Goal: Navigation & Orientation: Find specific page/section

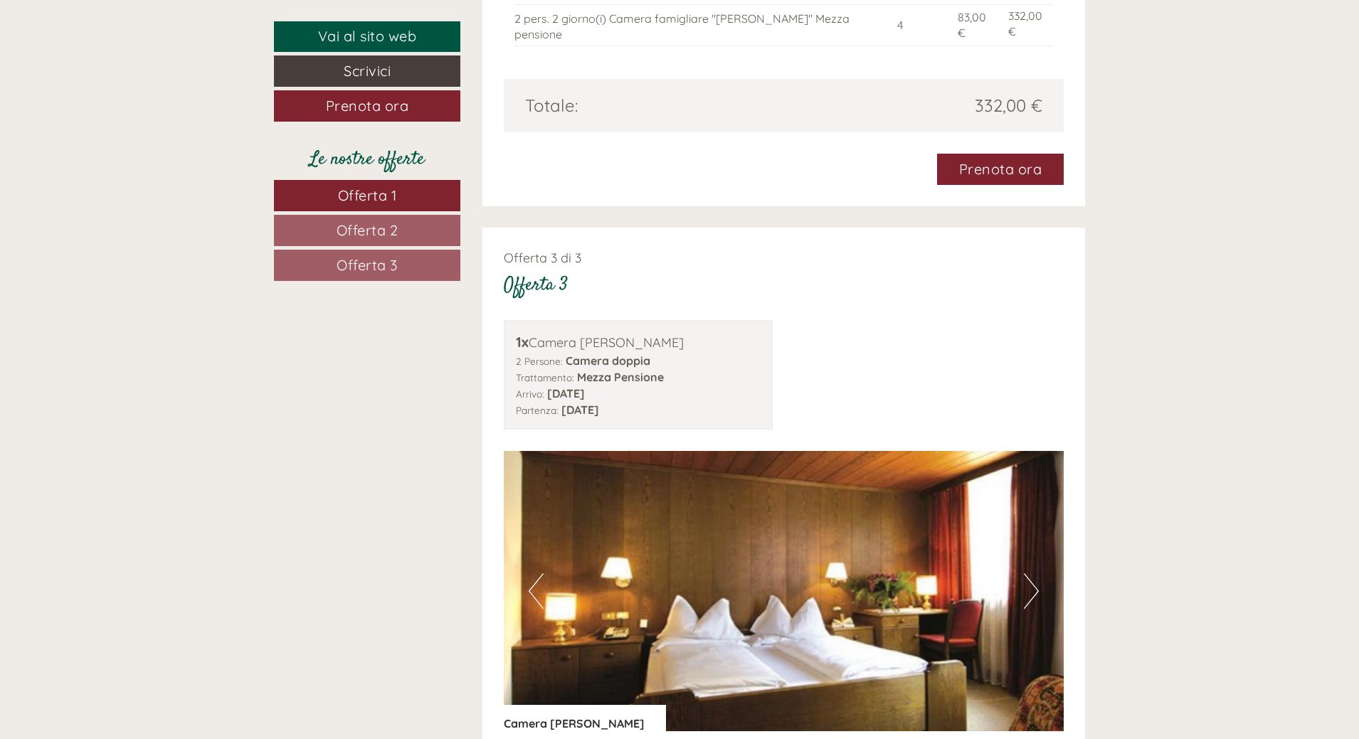
scroll to position [2846, 0]
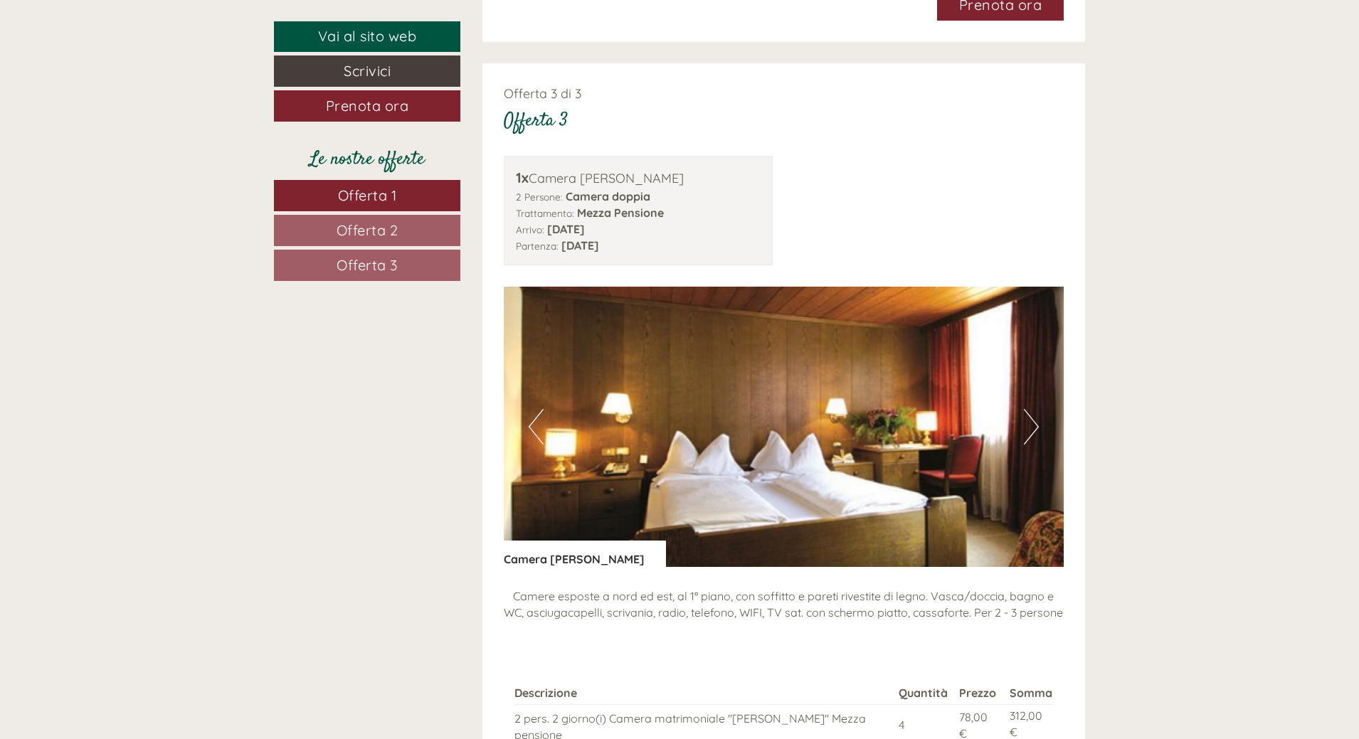
click at [1034, 409] on button "Next" at bounding box center [1031, 427] width 15 height 36
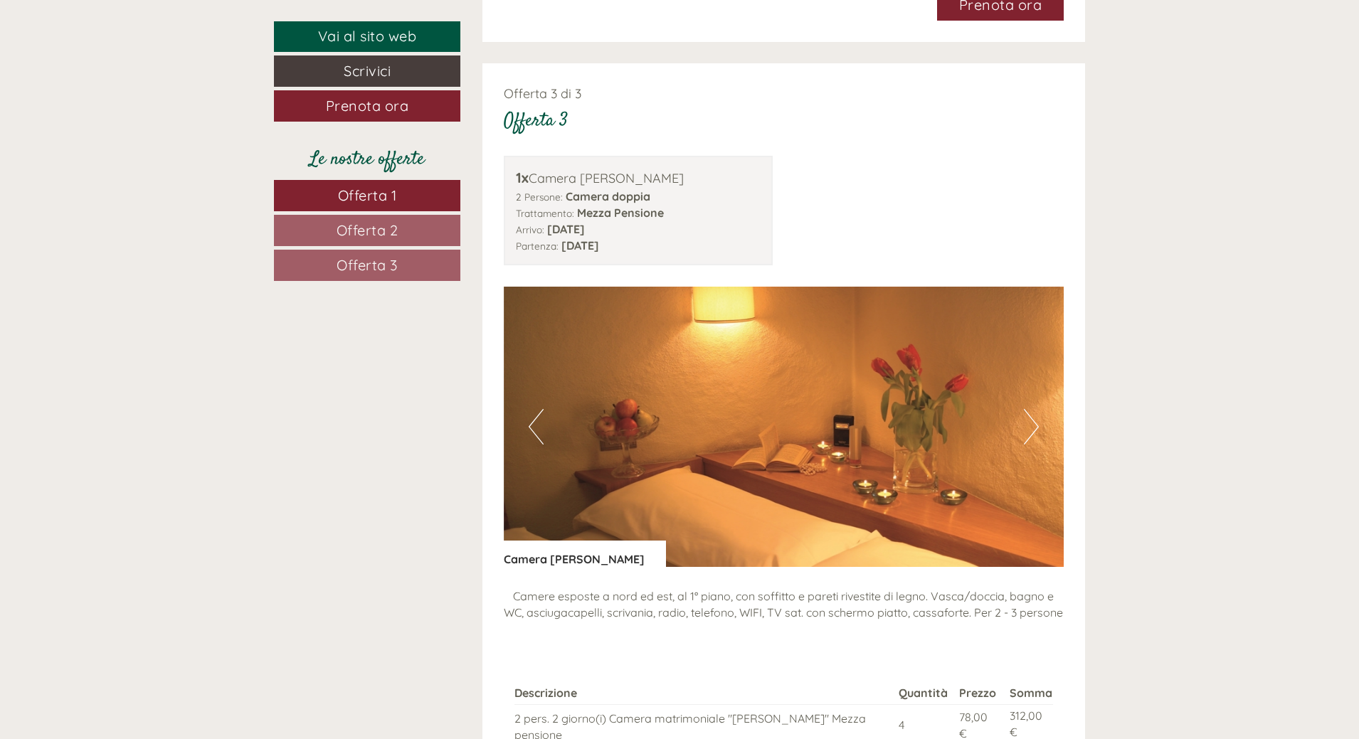
click at [1034, 409] on button "Next" at bounding box center [1031, 427] width 15 height 36
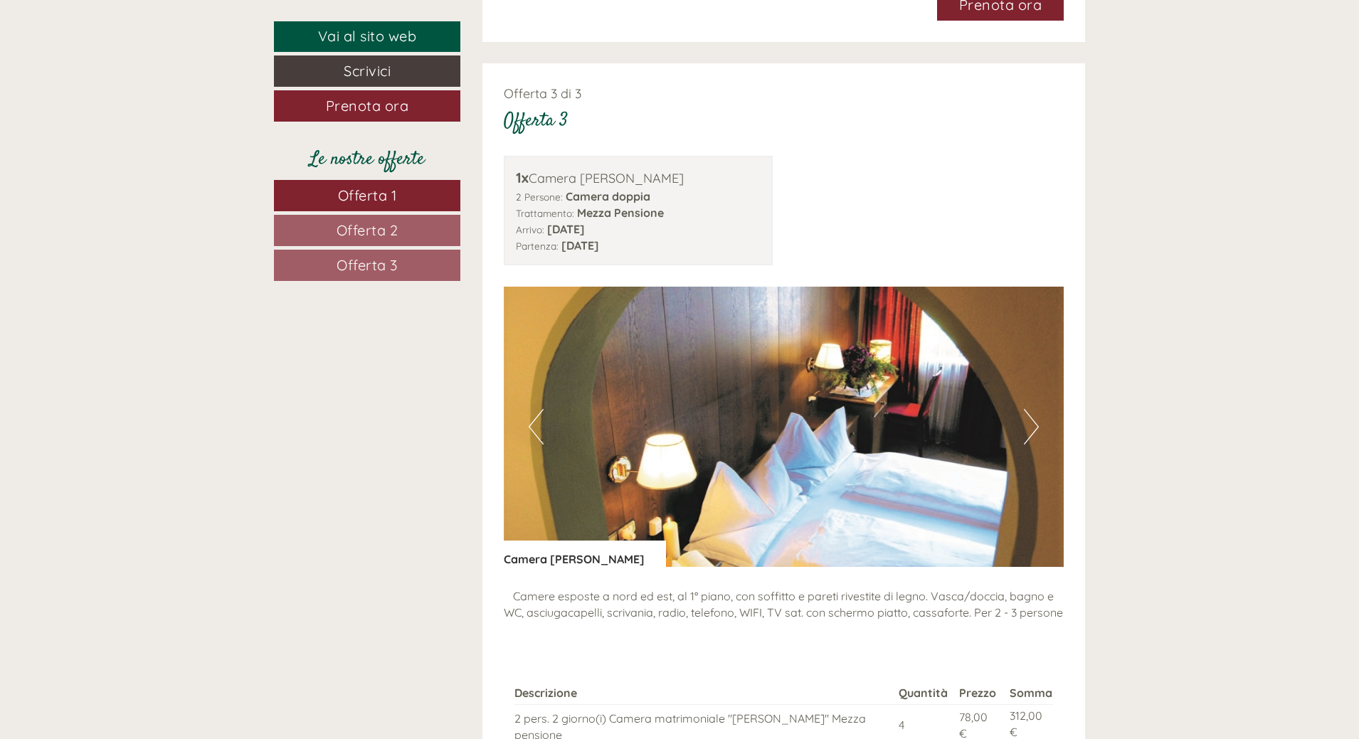
click at [1034, 409] on button "Next" at bounding box center [1031, 427] width 15 height 36
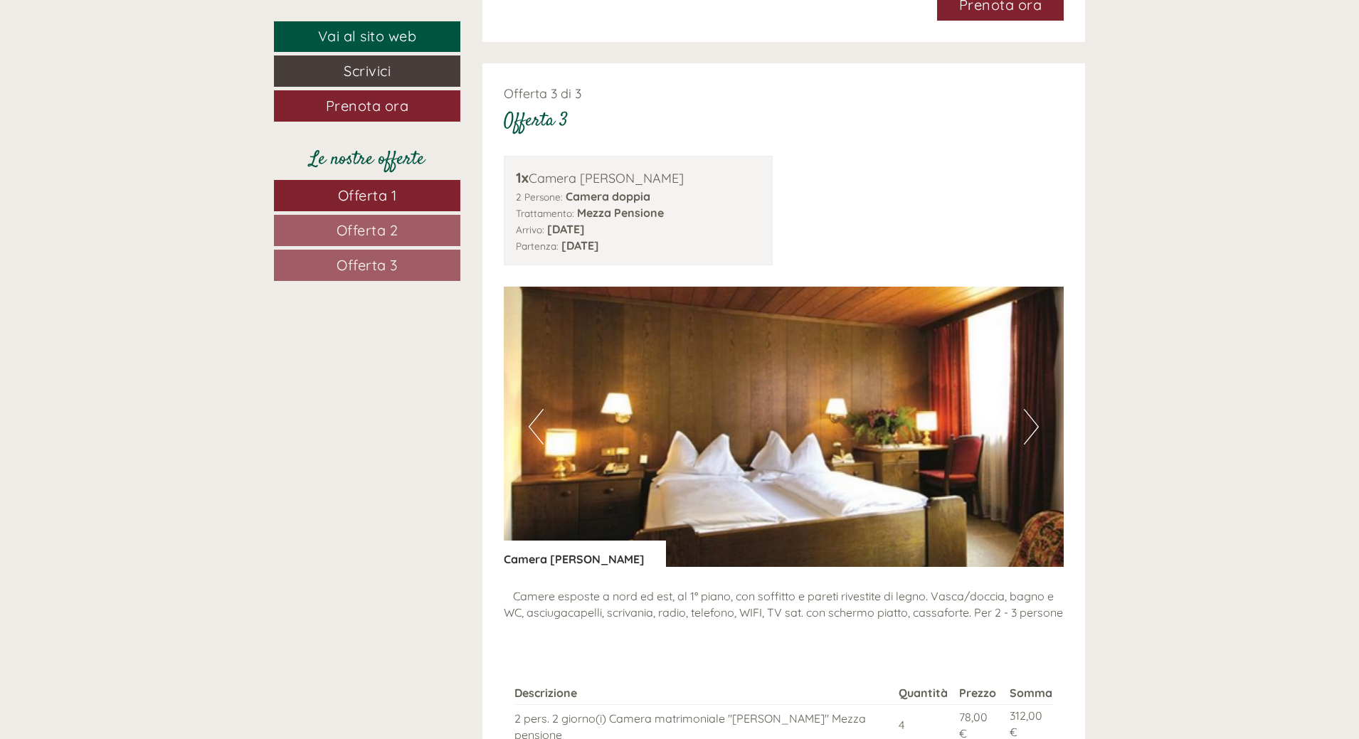
click at [1034, 409] on button "Next" at bounding box center [1031, 427] width 15 height 36
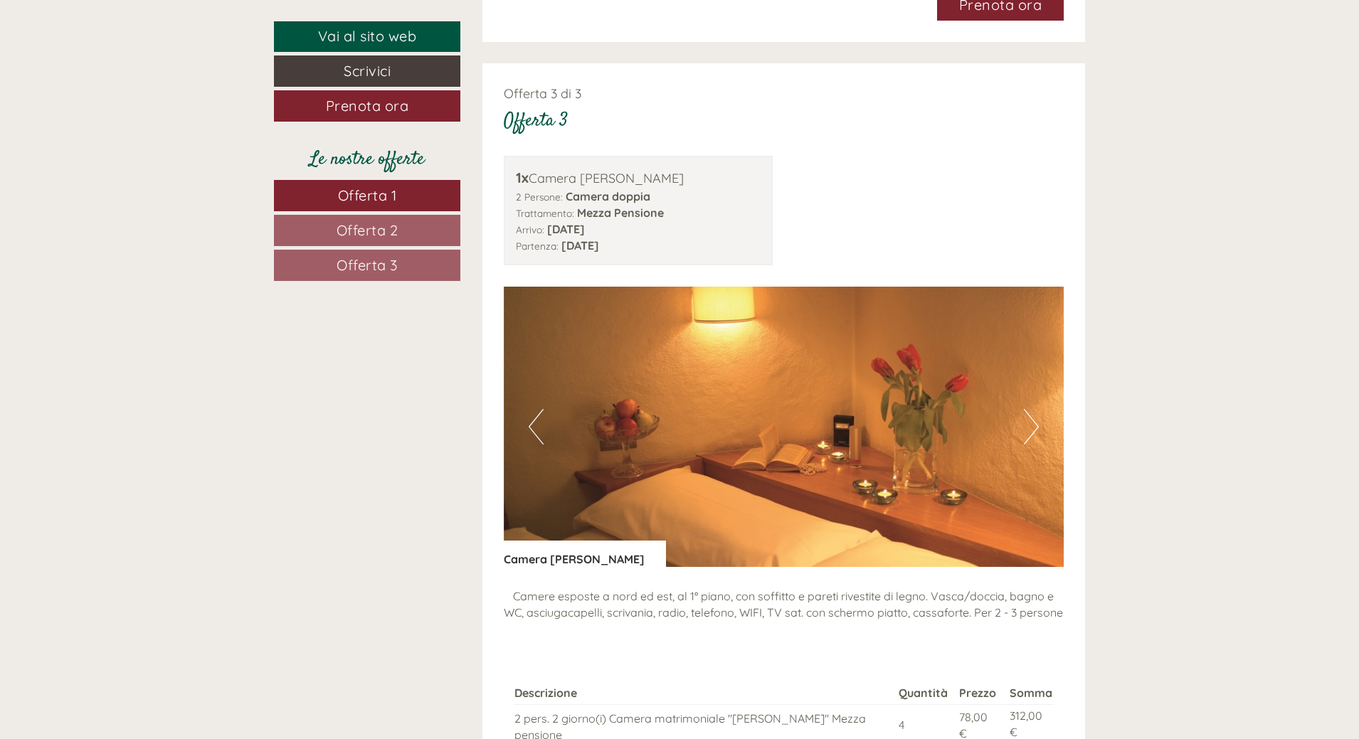
click at [1034, 409] on button "Next" at bounding box center [1031, 427] width 15 height 36
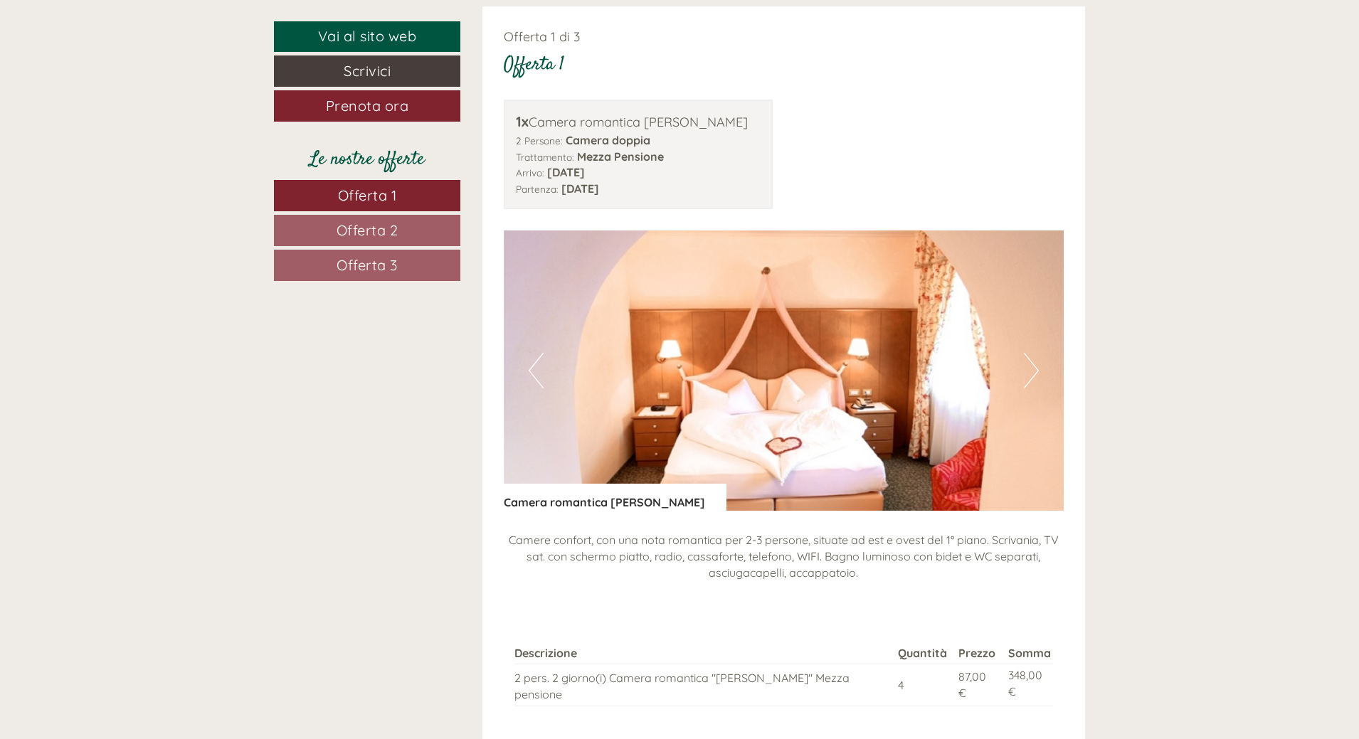
scroll to position [1210, 0]
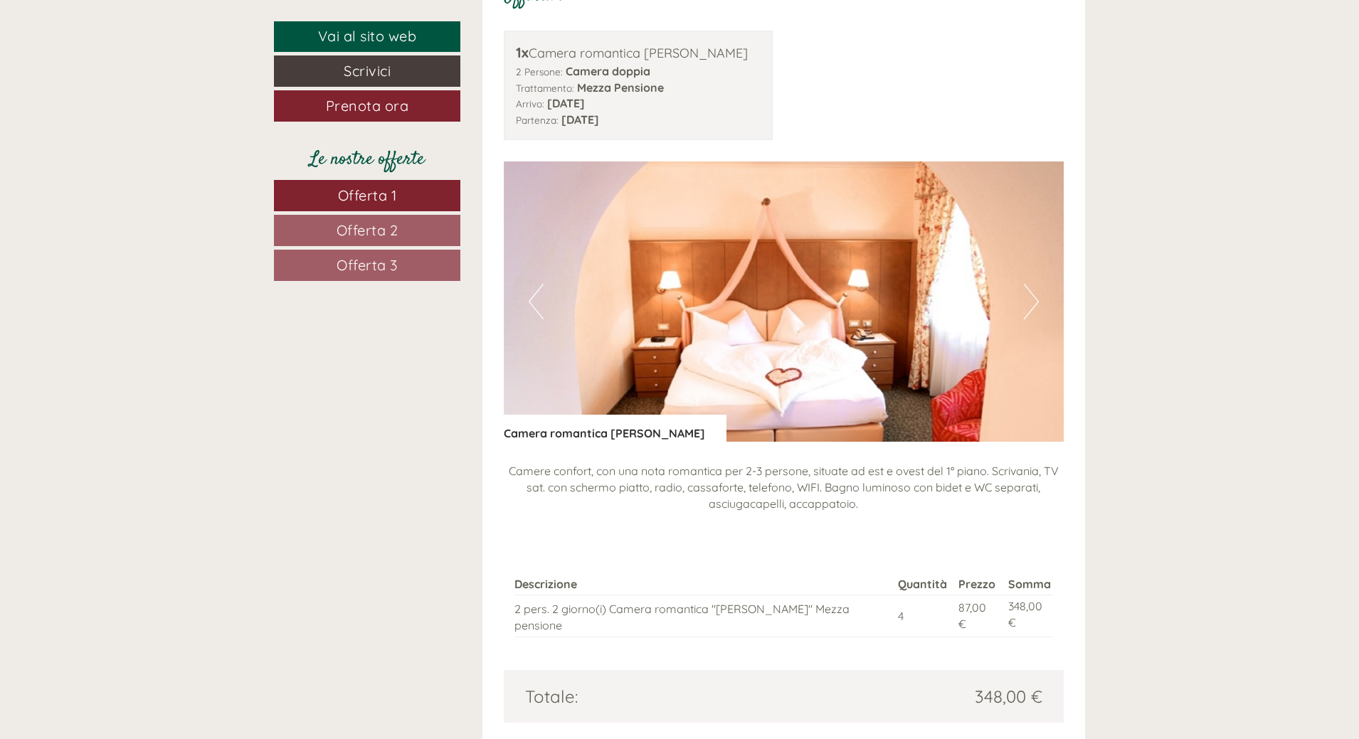
click at [1034, 304] on button "Next" at bounding box center [1031, 302] width 15 height 36
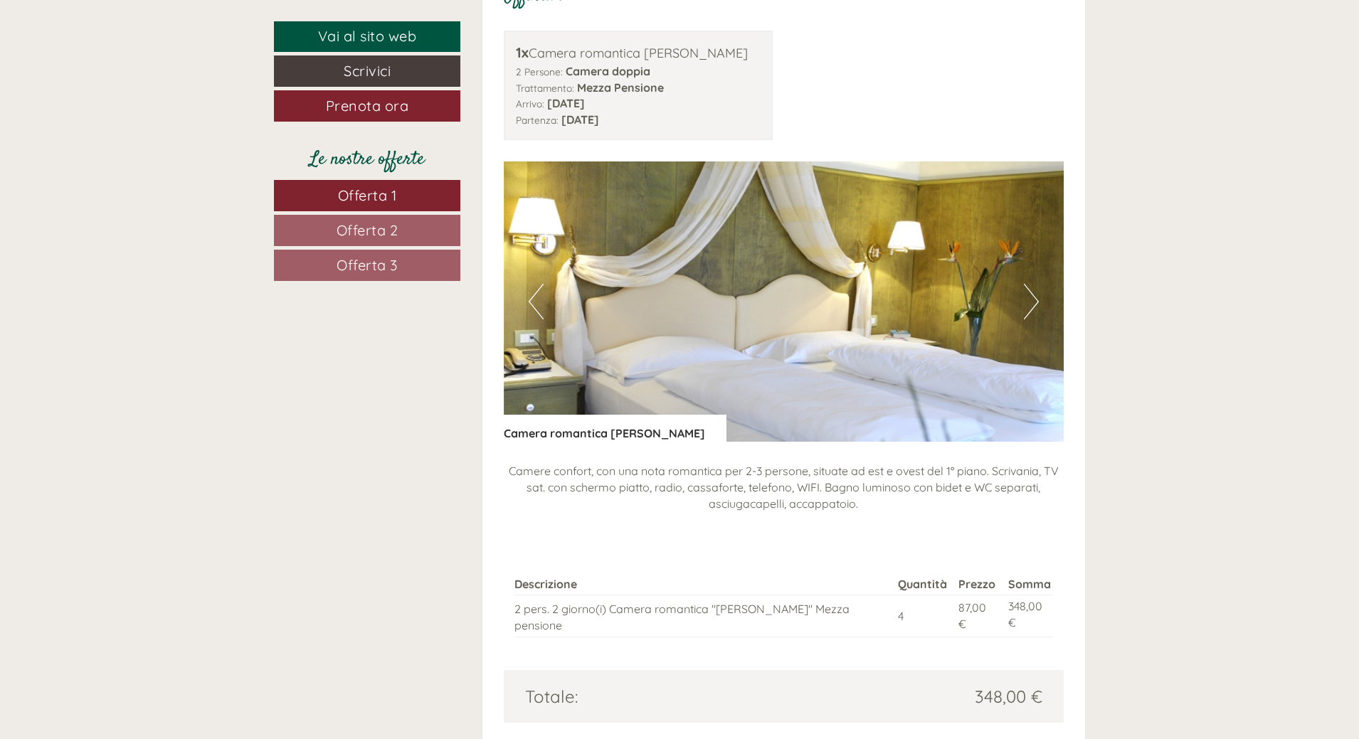
click at [1034, 304] on button "Next" at bounding box center [1031, 302] width 15 height 36
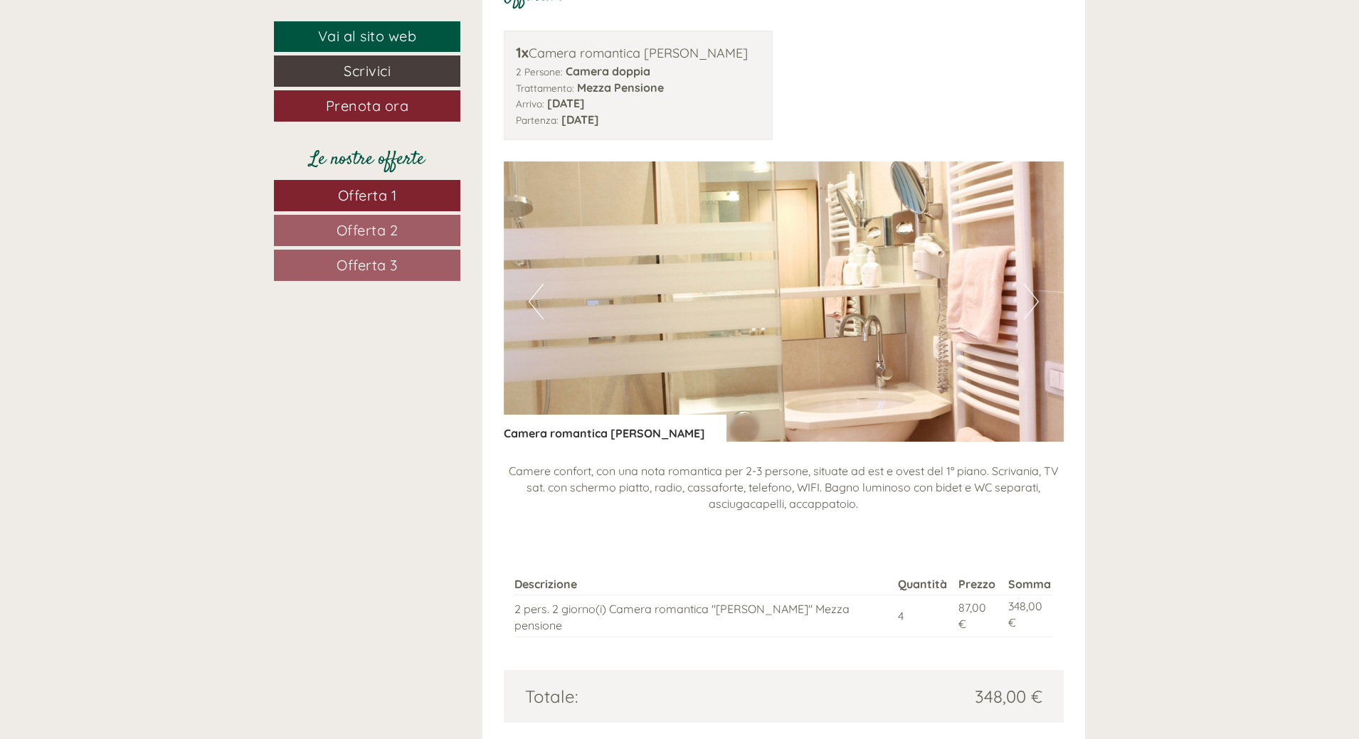
click at [1034, 302] on button "Next" at bounding box center [1031, 302] width 15 height 36
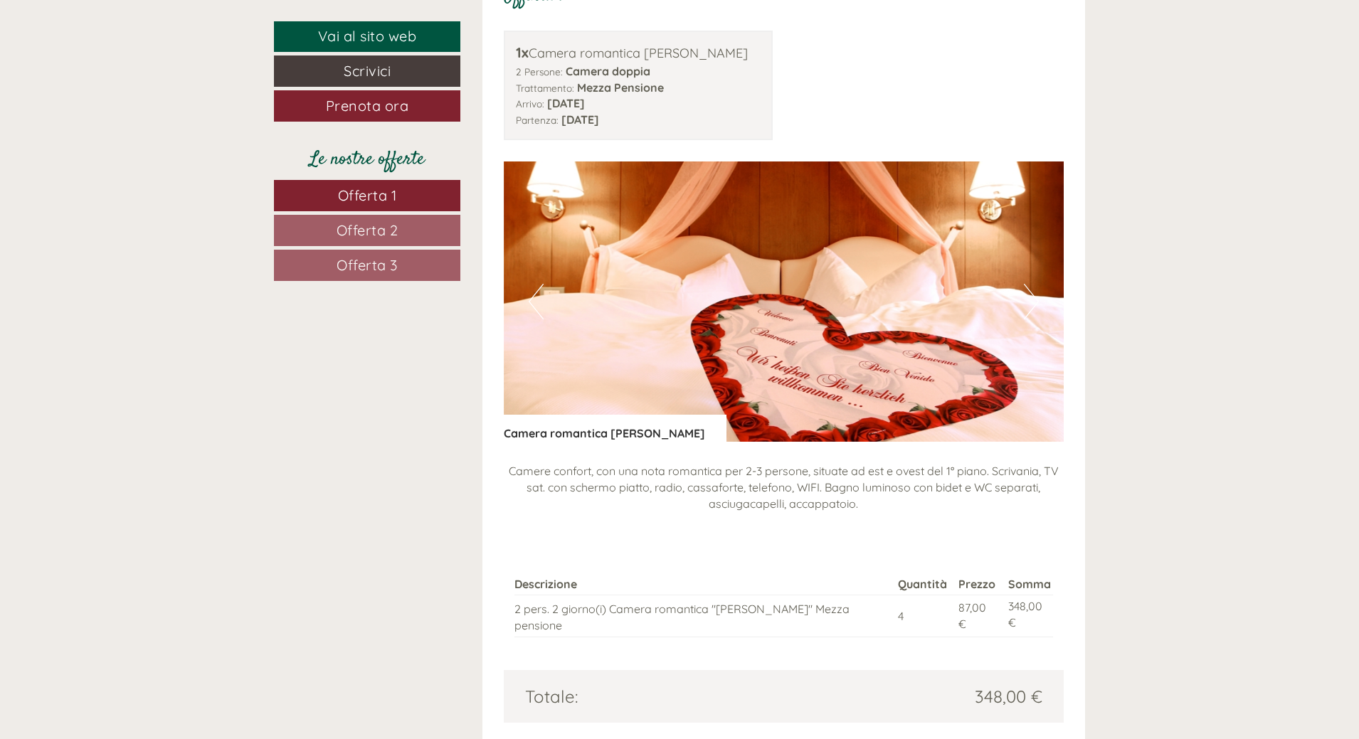
click at [1034, 302] on button "Next" at bounding box center [1031, 302] width 15 height 36
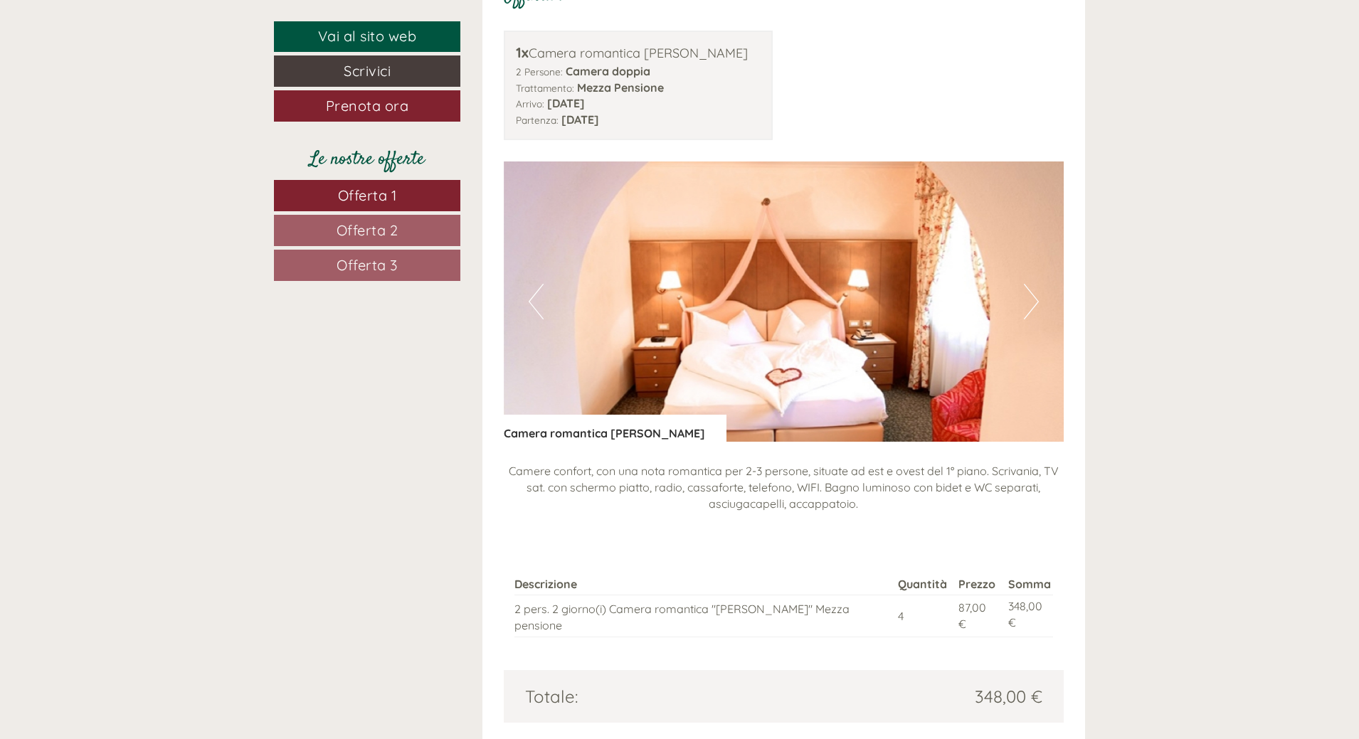
click at [1034, 302] on button "Next" at bounding box center [1031, 302] width 15 height 36
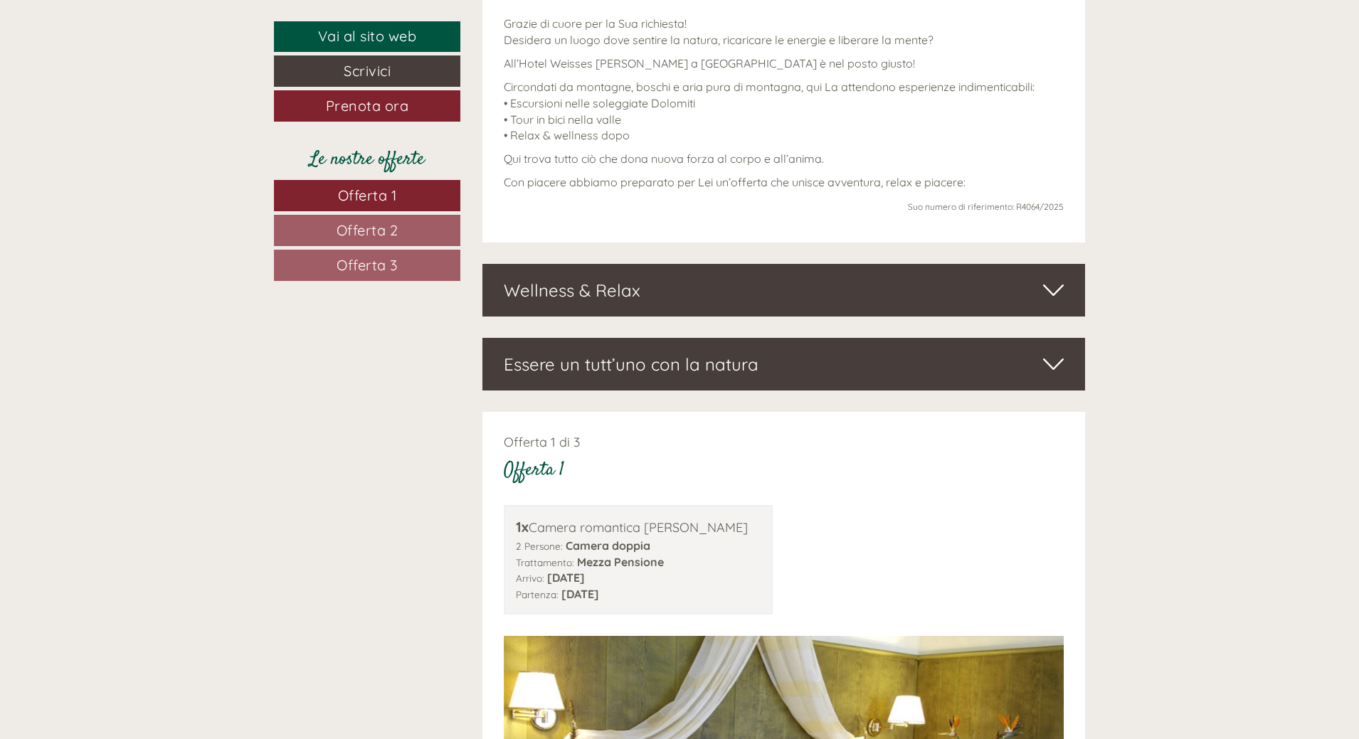
scroll to position [712, 0]
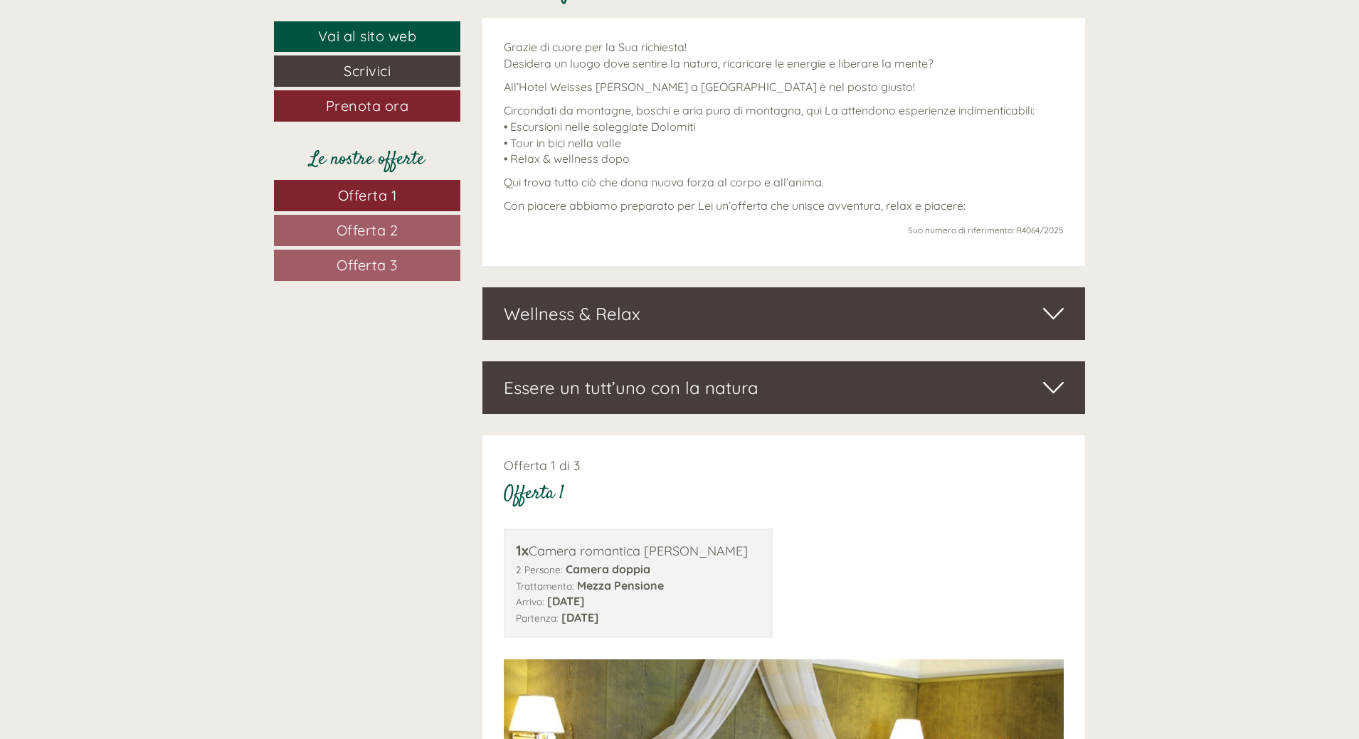
click at [1050, 313] on icon at bounding box center [1053, 314] width 21 height 24
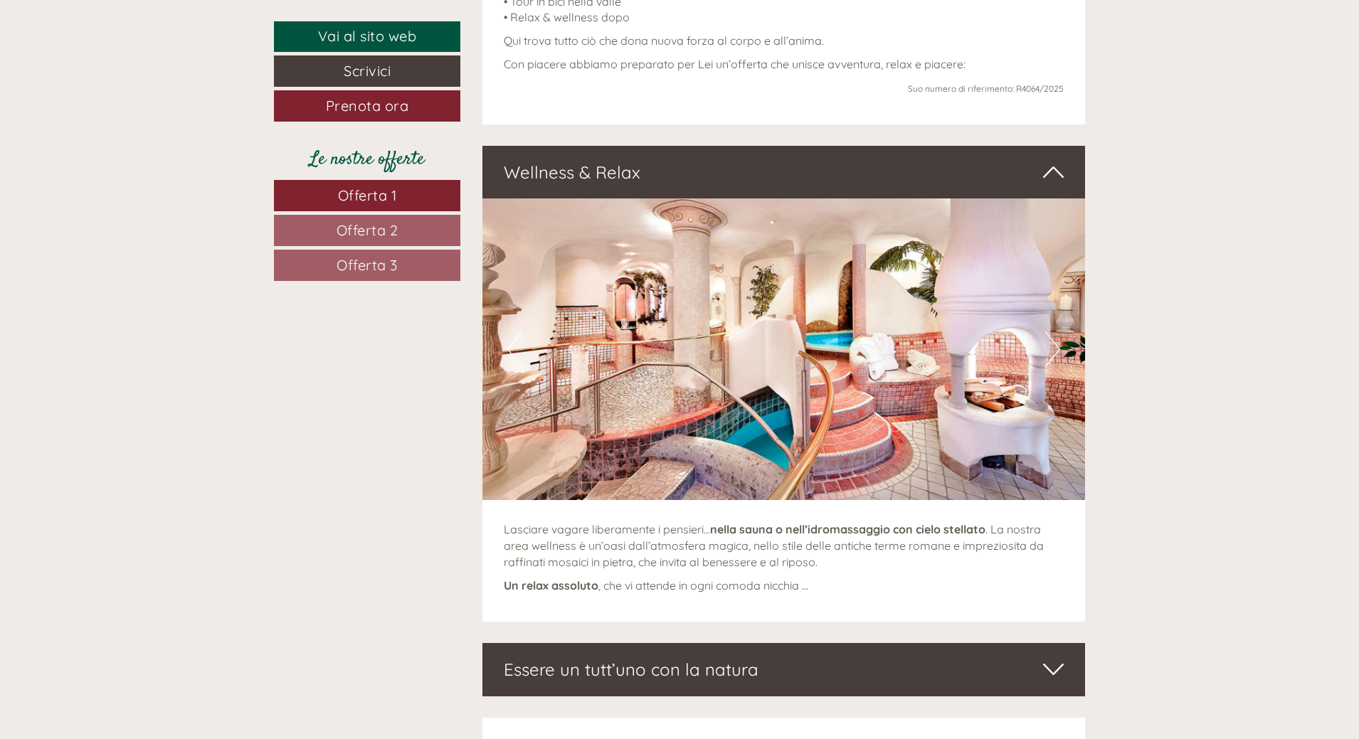
scroll to position [854, 0]
click at [1057, 664] on icon at bounding box center [1053, 669] width 21 height 24
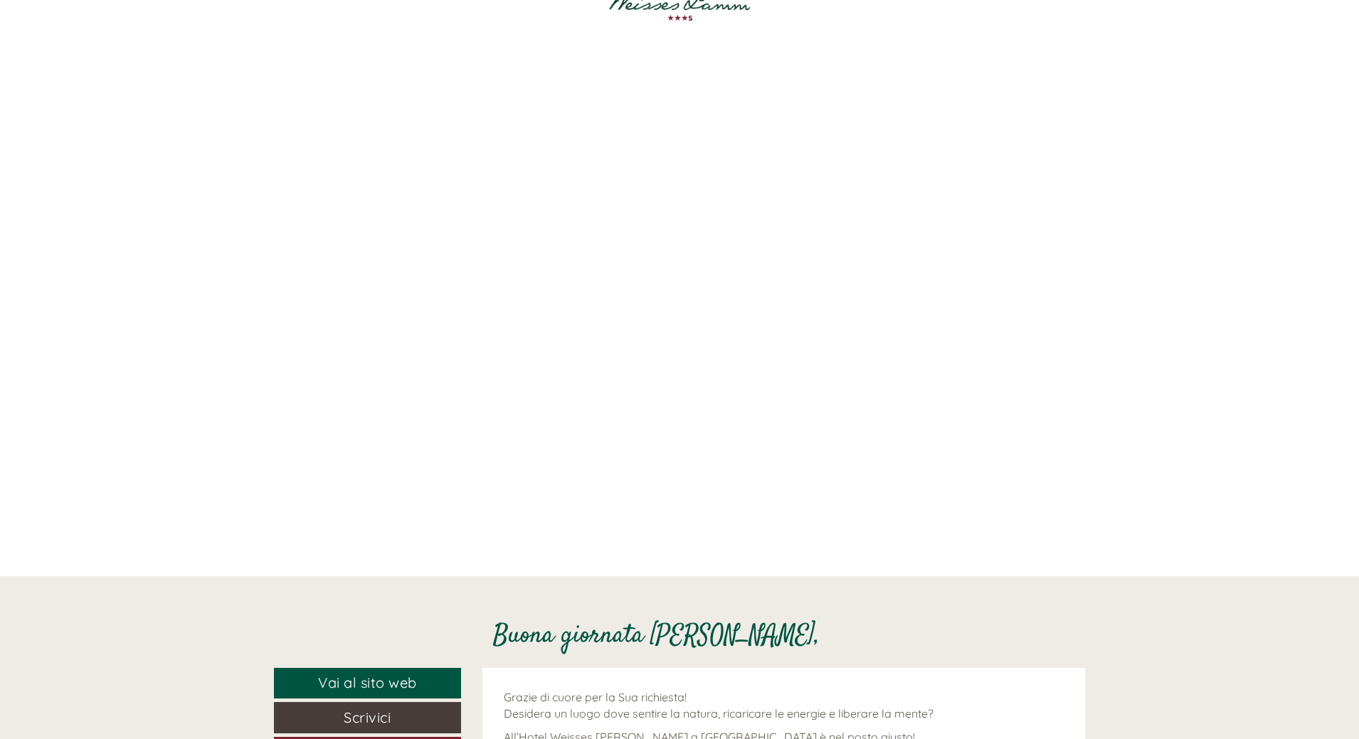
scroll to position [0, 0]
